Goal: Information Seeking & Learning: Understand process/instructions

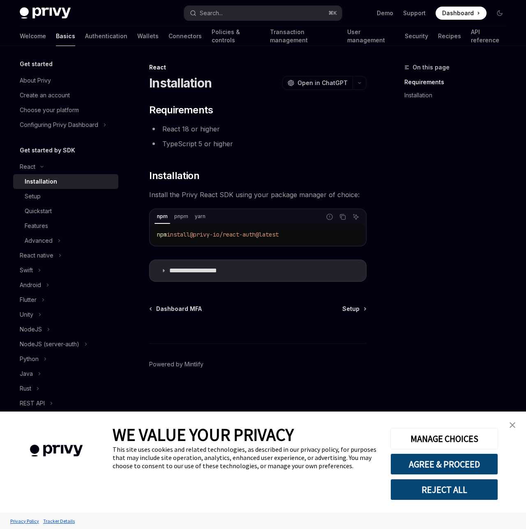
click at [268, 507] on div "WE VALUE YOUR PRIVACY This site uses cookies and related technologies, as descr…" at bounding box center [245, 462] width 265 height 101
click at [514, 426] on img "close banner" at bounding box center [513, 425] width 6 height 6
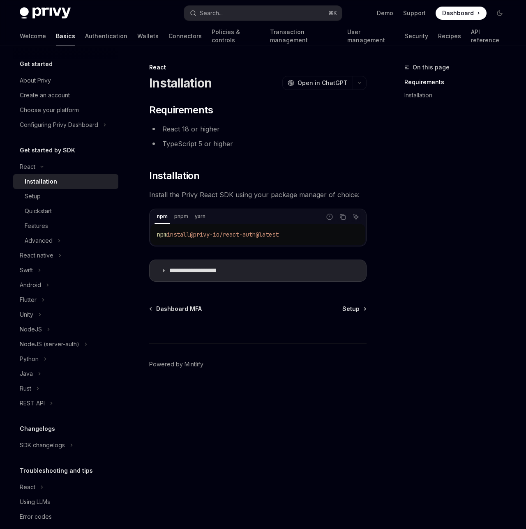
click at [413, 405] on div "On this page Requirements Installation" at bounding box center [450, 295] width 125 height 467
click at [44, 257] on div "React native" at bounding box center [37, 256] width 34 height 10
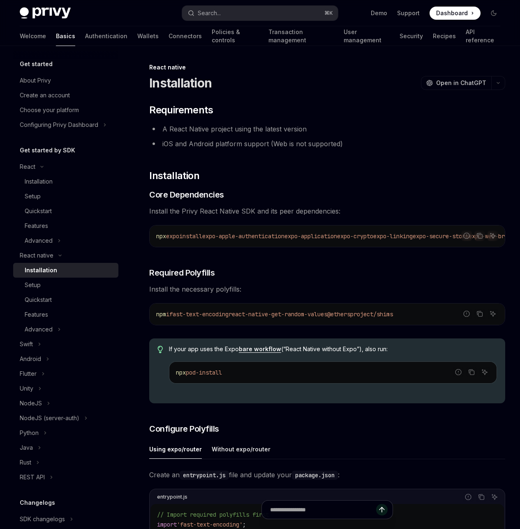
click at [42, 272] on div "Installation" at bounding box center [41, 270] width 32 height 10
click at [476, 237] on icon "Copy the contents from the code block" at bounding box center [479, 236] width 7 height 7
click at [476, 317] on icon "Copy the contents from the code block" at bounding box center [479, 314] width 7 height 7
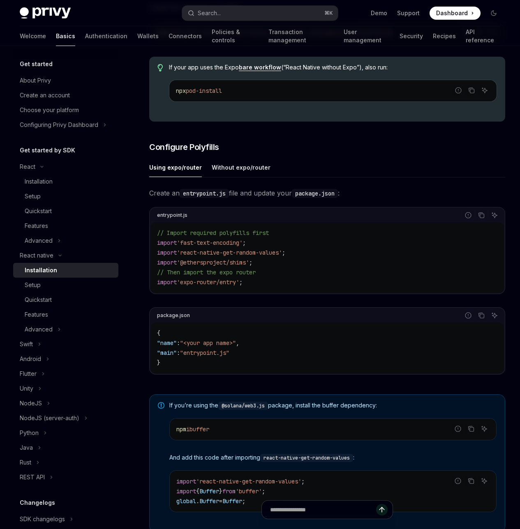
scroll to position [286, 0]
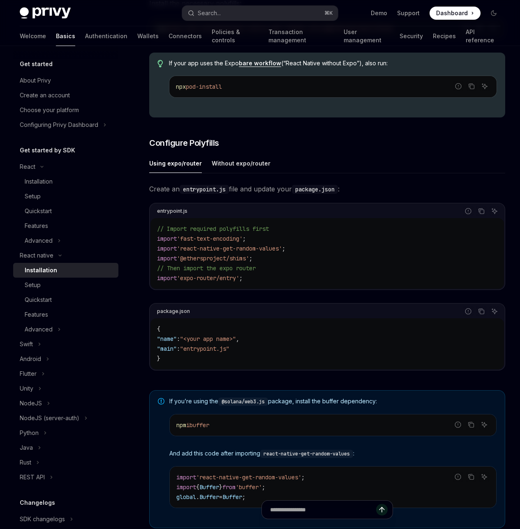
click at [201, 194] on code "entrypoint.js" at bounding box center [204, 189] width 49 height 9
copy code "entrypoint"
click at [0, 0] on div "On this page Requirements Installation Core Dependencies Required Polyfills Con…" at bounding box center [0, 0] width 0 height 0
click at [478, 215] on icon "Copy the contents from the code block" at bounding box center [481, 211] width 7 height 7
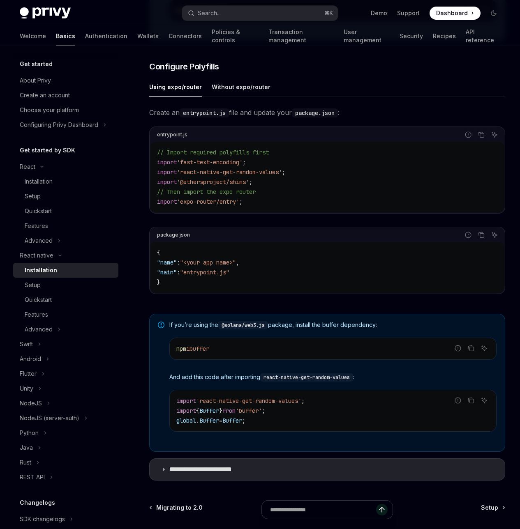
scroll to position [434, 0]
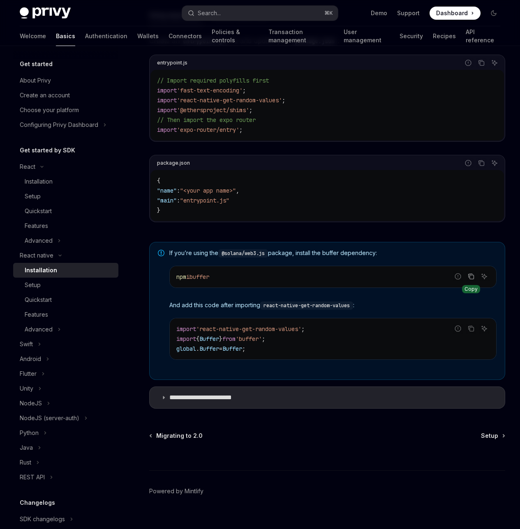
click at [468, 280] on icon "Copy the contents from the code block" at bounding box center [471, 276] width 7 height 7
drag, startPoint x: 177, startPoint y: 372, endPoint x: 258, endPoint y: 382, distance: 82.0
click at [258, 354] on code "import 'react-native-get-random-values' ; import { Buffer } from 'buffer' ; glo…" at bounding box center [332, 339] width 313 height 30
click at [468, 332] on icon "Copy the contents from the code block" at bounding box center [471, 328] width 7 height 7
click at [227, 402] on p "**********" at bounding box center [208, 398] width 79 height 8
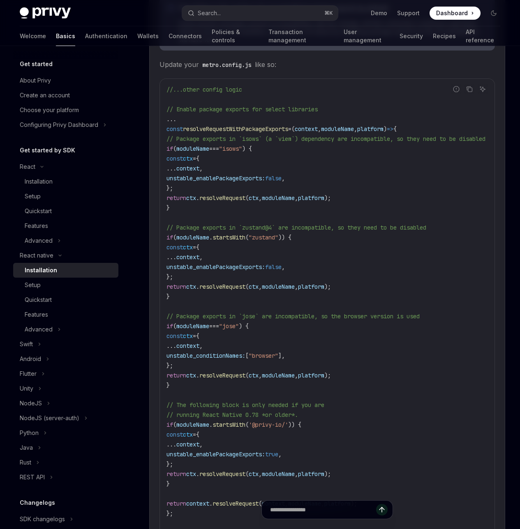
scroll to position [965, 0]
click at [466, 92] on icon "Copy the contents from the code block" at bounding box center [469, 88] width 7 height 7
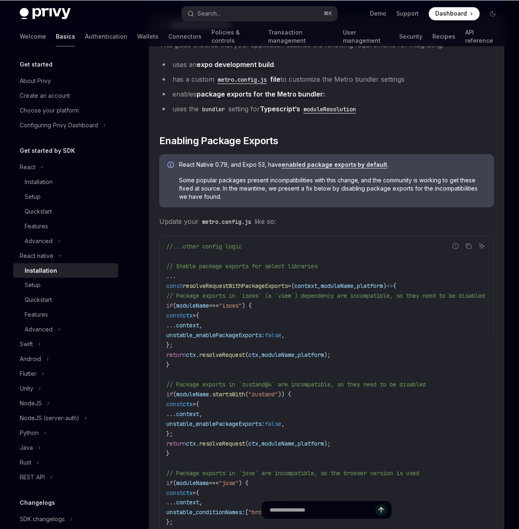
scroll to position [799, 0]
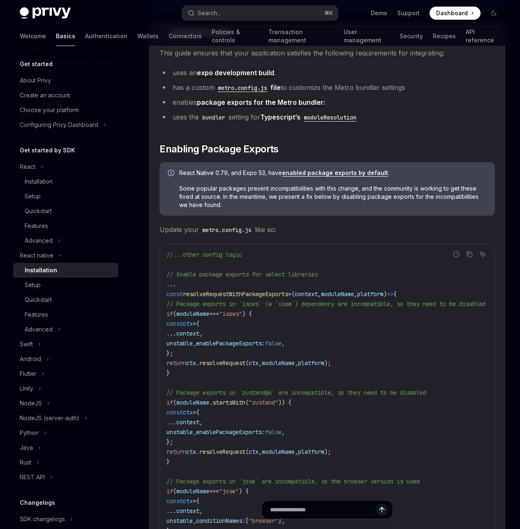
click at [238, 107] on link "package exports for the Metro bundler:" at bounding box center [261, 102] width 128 height 9
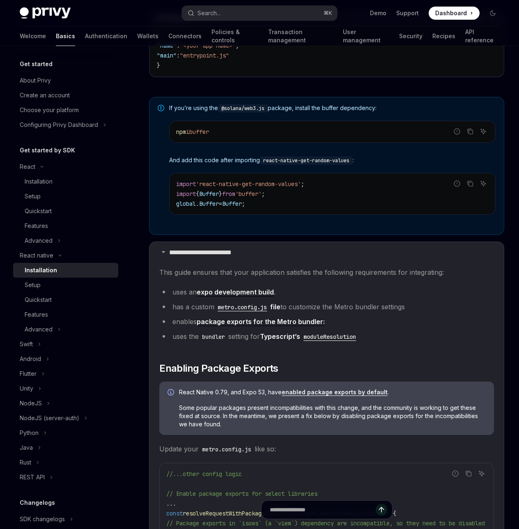
scroll to position [555, 0]
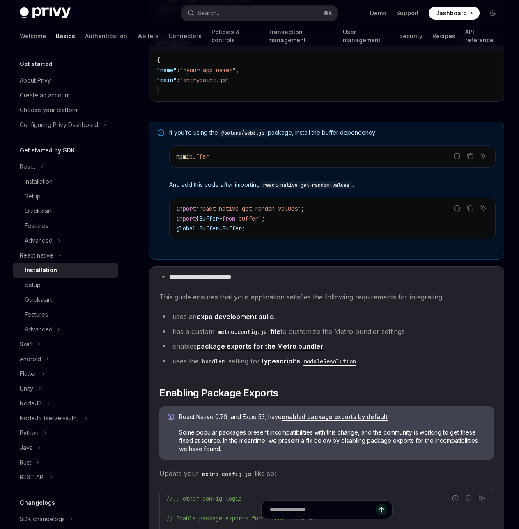
click at [320, 224] on code "import 'react-native-get-random-values' ; import { Buffer } from 'buffer' ; glo…" at bounding box center [332, 219] width 313 height 30
click at [304, 224] on code "import 'react-native-get-random-values' ; import { Buffer } from 'buffer' ; glo…" at bounding box center [332, 219] width 313 height 30
drag, startPoint x: 288, startPoint y: 223, endPoint x: 175, endPoint y: 222, distance: 112.6
click at [175, 222] on div "import 'react-native-get-random-values' ; import { Buffer } from 'buffer' ; glo…" at bounding box center [333, 218] width 326 height 41
copy span "import { Buffer } from 'buffer' ;"
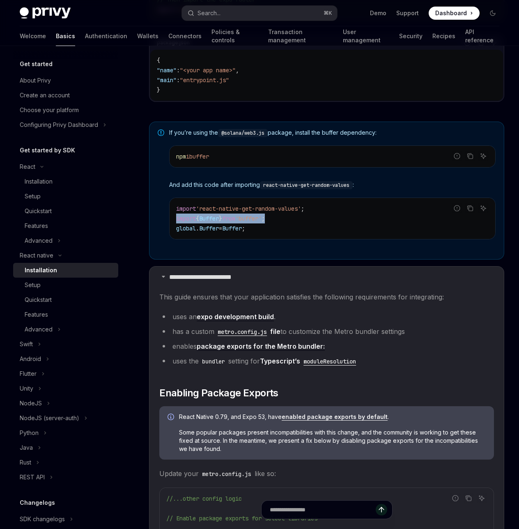
click at [332, 223] on code "import 'react-native-get-random-values' ; import { Buffer } from 'buffer' ; glo…" at bounding box center [332, 219] width 313 height 30
drag, startPoint x: 290, startPoint y: 221, endPoint x: 175, endPoint y: 225, distance: 115.1
click at [175, 225] on div "import 'react-native-get-random-values' ; import { Buffer } from 'buffer' ; glo…" at bounding box center [333, 218] width 326 height 41
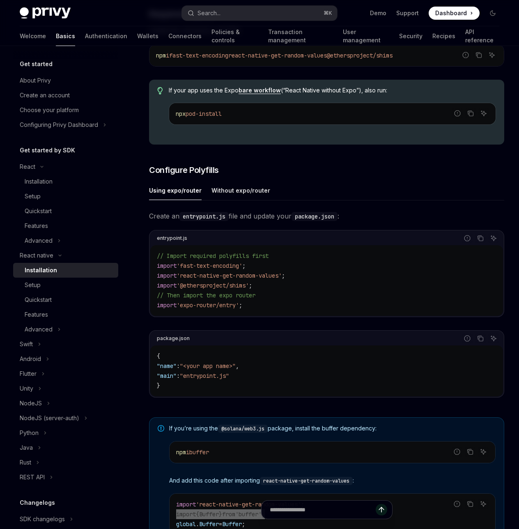
scroll to position [412, 0]
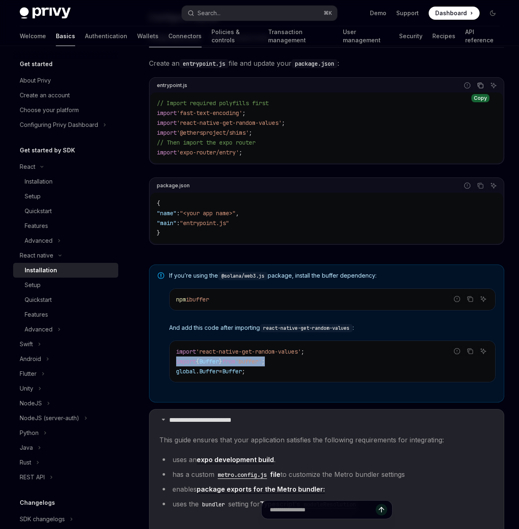
click at [483, 88] on icon "Copy the contents from the code block" at bounding box center [482, 86] width 4 height 4
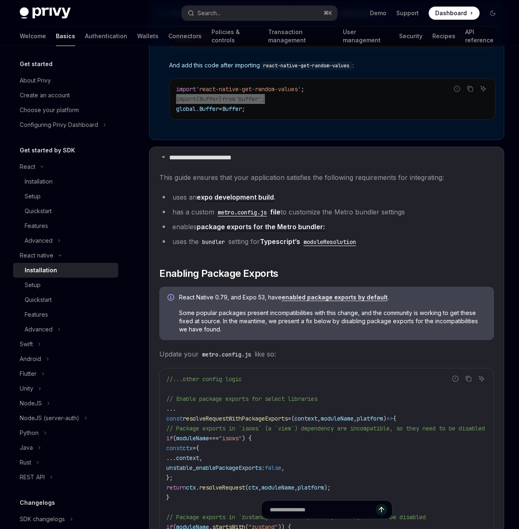
scroll to position [708, 0]
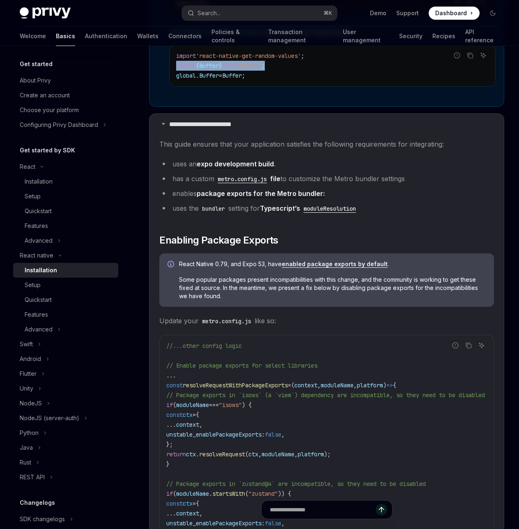
click at [247, 184] on code "metro.config.js" at bounding box center [243, 179] width 56 height 9
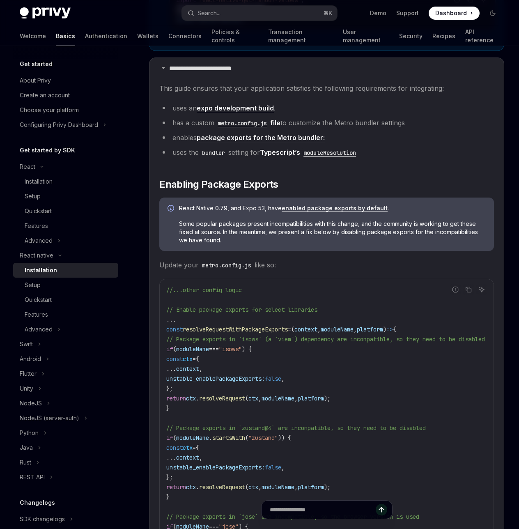
scroll to position [773, 0]
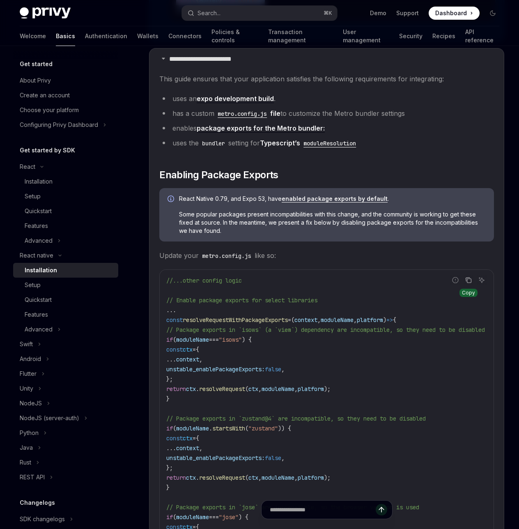
click at [469, 284] on icon "Copy the contents from the code block" at bounding box center [469, 280] width 7 height 7
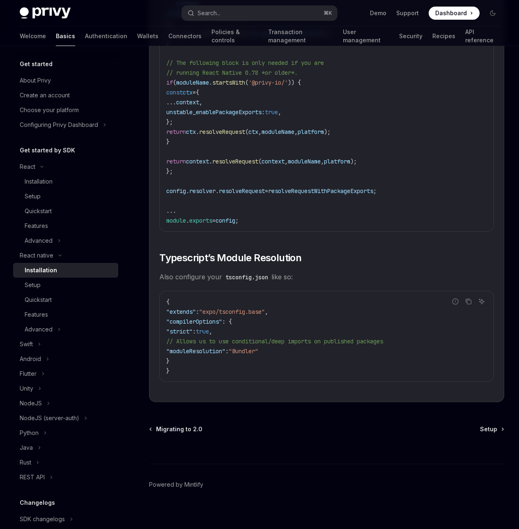
scroll to position [1319, 0]
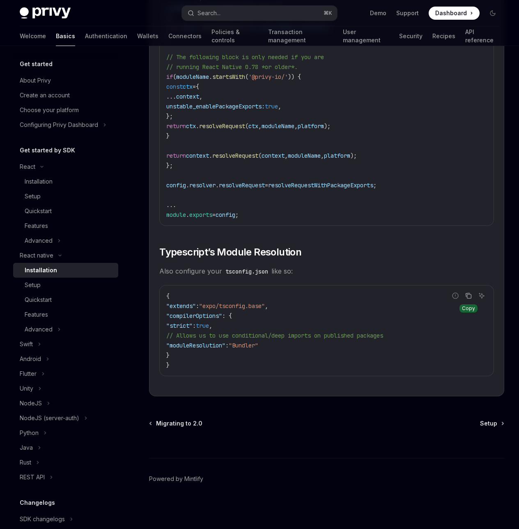
click at [471, 294] on icon "Copy the contents from the code block" at bounding box center [470, 296] width 4 height 4
drag, startPoint x: 180, startPoint y: 345, endPoint x: 281, endPoint y: 345, distance: 101.5
click at [281, 345] on code "{ "extends" : "expo/tsconfig.base" , "compilerOptions" : { "strict" : true , //…" at bounding box center [326, 330] width 321 height 79
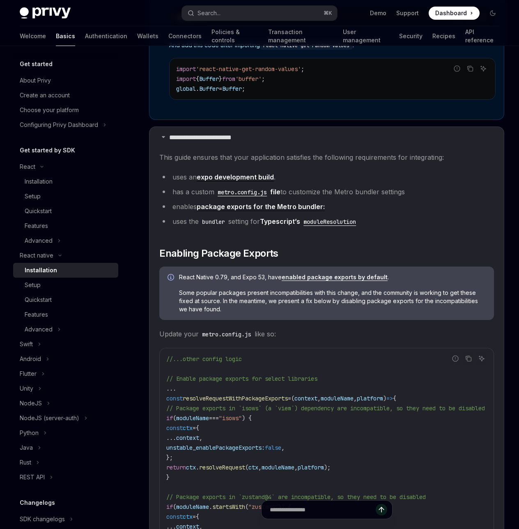
scroll to position [545, 0]
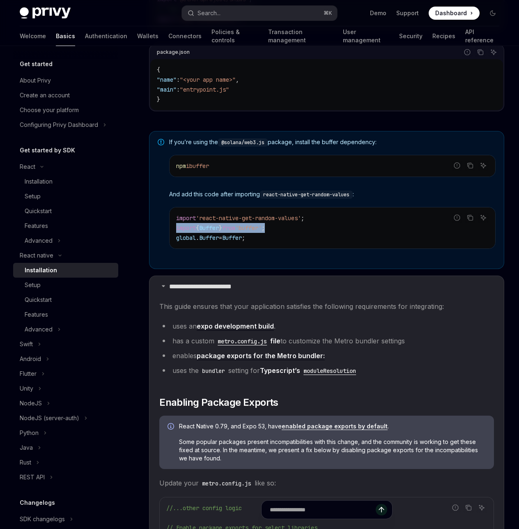
drag, startPoint x: 291, startPoint y: 232, endPoint x: 172, endPoint y: 234, distance: 119.2
click at [172, 234] on div "import 'react-native-get-random-values' ; import { Buffer } from 'buffer' ; glo…" at bounding box center [333, 228] width 326 height 41
drag, startPoint x: 249, startPoint y: 242, endPoint x: 173, endPoint y: 244, distance: 75.2
click at [173, 244] on div "import 'react-native-get-random-values' ; import { Buffer } from 'buffer' ; glo…" at bounding box center [333, 228] width 326 height 41
copy span "global . Buffer = Buffer ;"
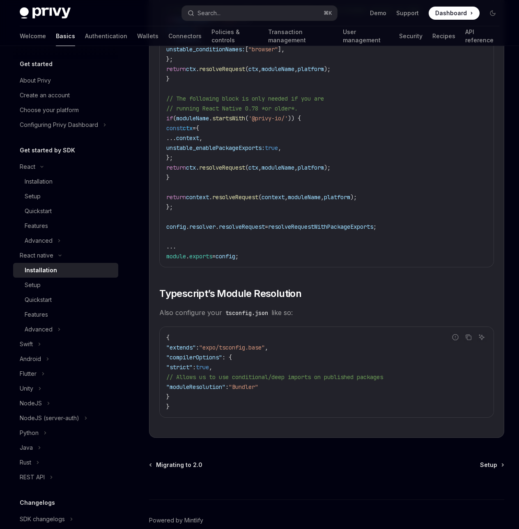
scroll to position [1319, 0]
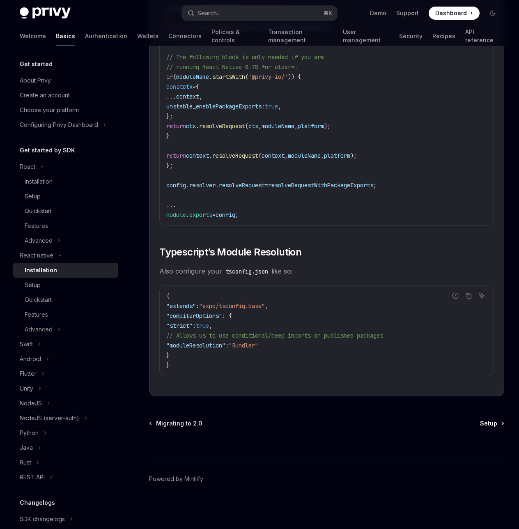
click at [488, 425] on span "Setup" at bounding box center [488, 424] width 17 height 8
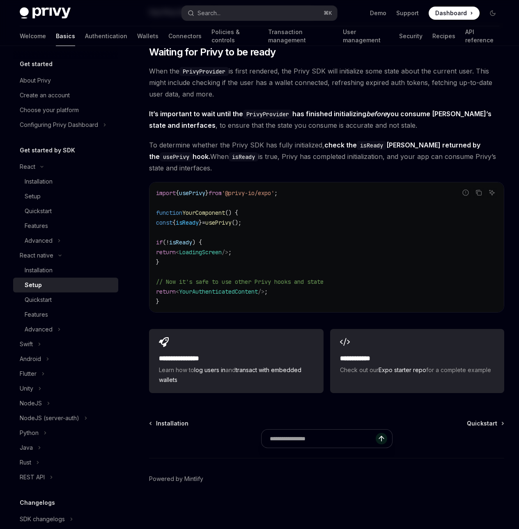
type textarea "*"
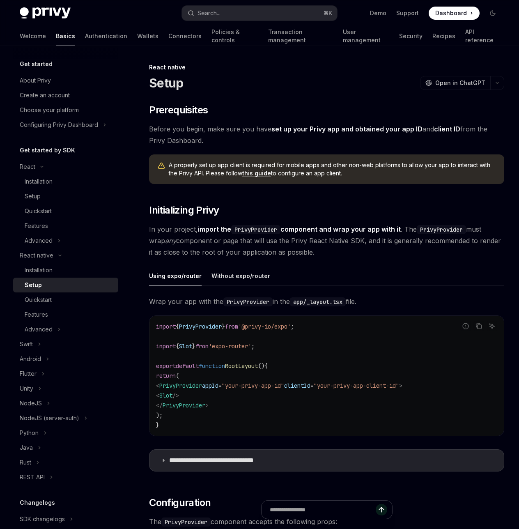
click at [254, 171] on link "this guide" at bounding box center [256, 173] width 29 height 7
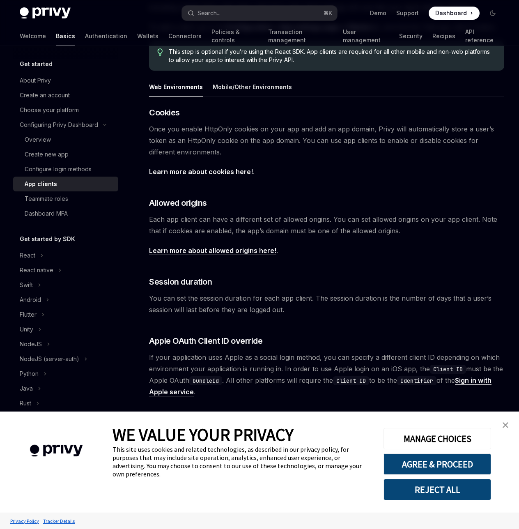
scroll to position [115, 0]
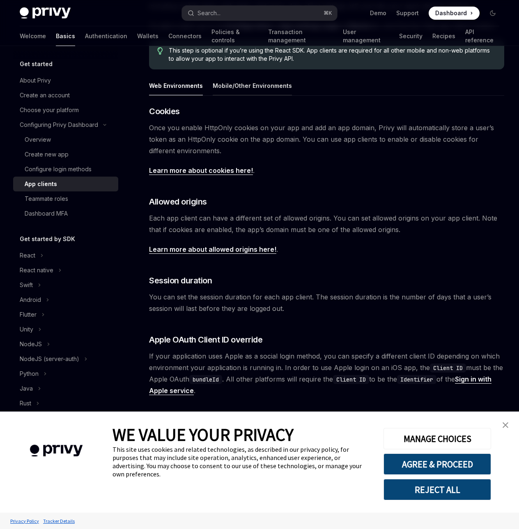
click at [240, 90] on div "Mobile/Other Environments" at bounding box center [252, 85] width 79 height 19
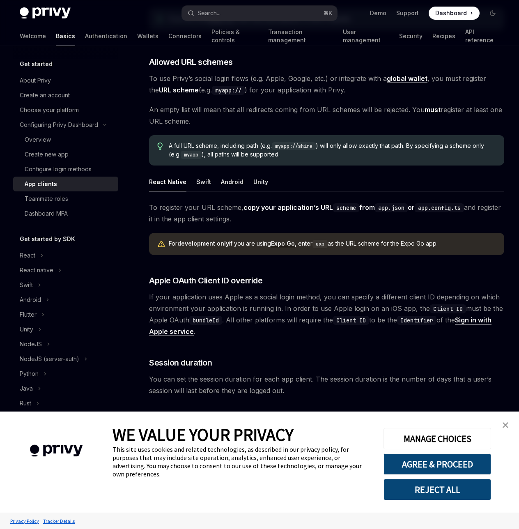
scroll to position [425, 0]
type textarea "*"
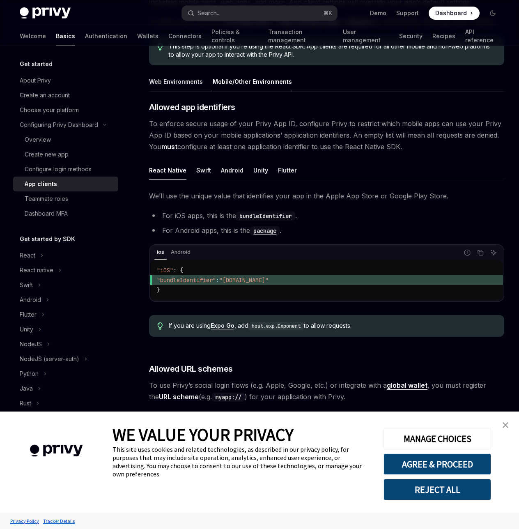
scroll to position [115, 0]
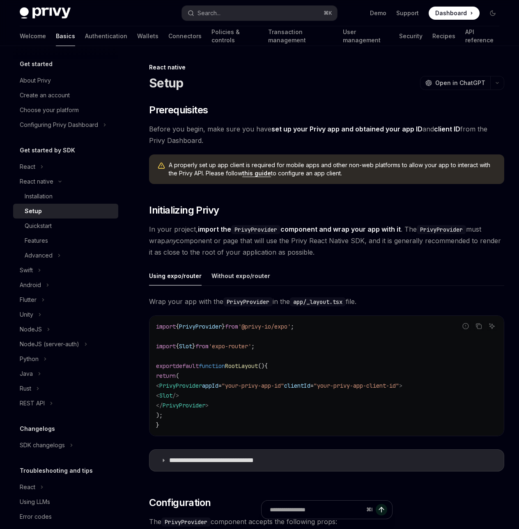
type textarea "*"
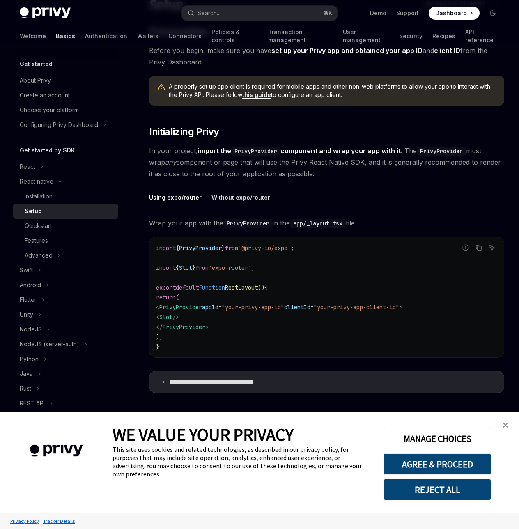
scroll to position [82, 0]
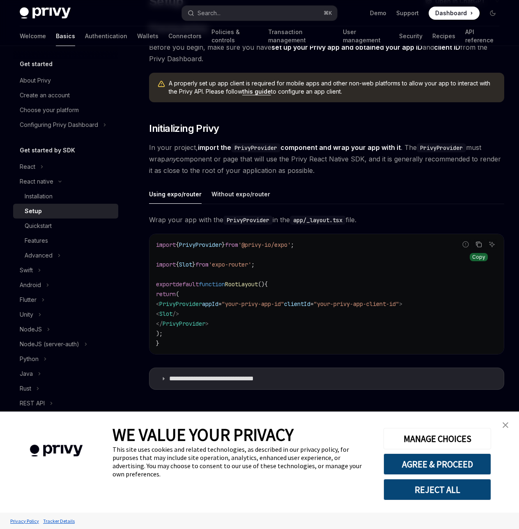
click at [478, 245] on icon "Copy the contents from the code block" at bounding box center [480, 245] width 4 height 4
